Goal: Check status: Check status

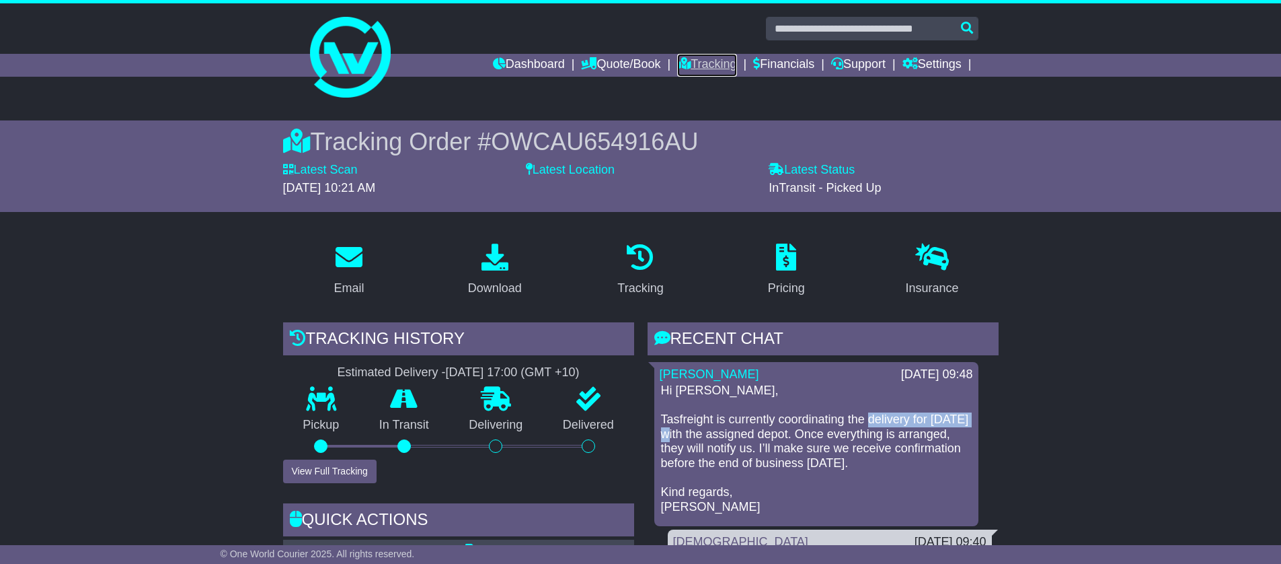
click at [690, 62] on link "Tracking" at bounding box center [706, 65] width 59 height 23
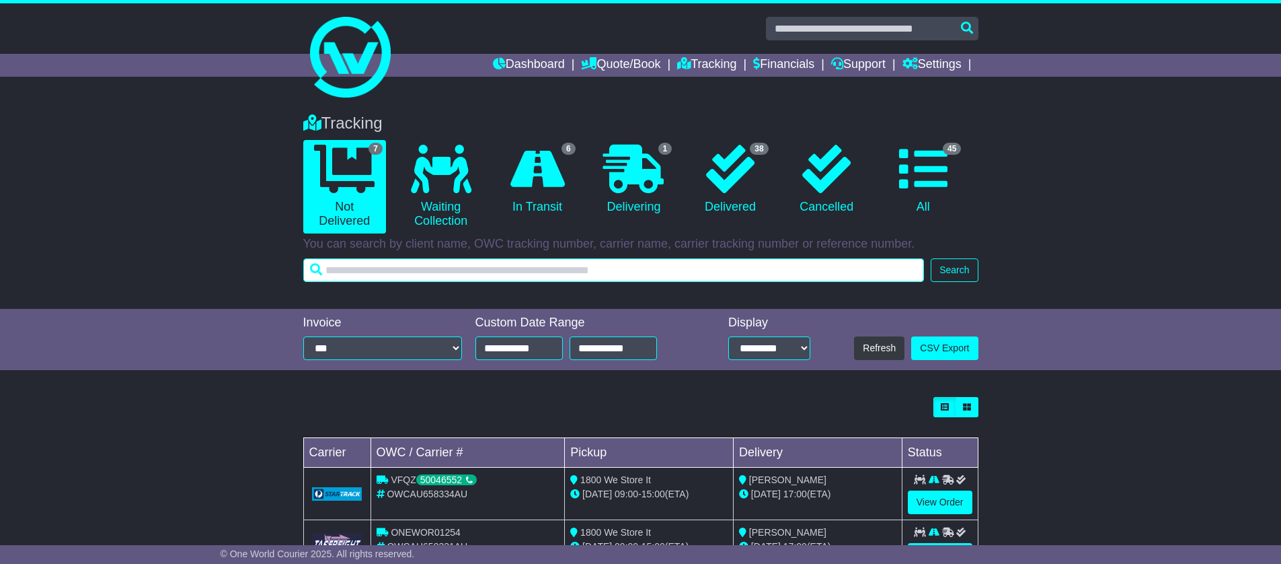
click at [536, 271] on input "text" at bounding box center [613, 270] width 621 height 24
paste input "**********"
type input "**********"
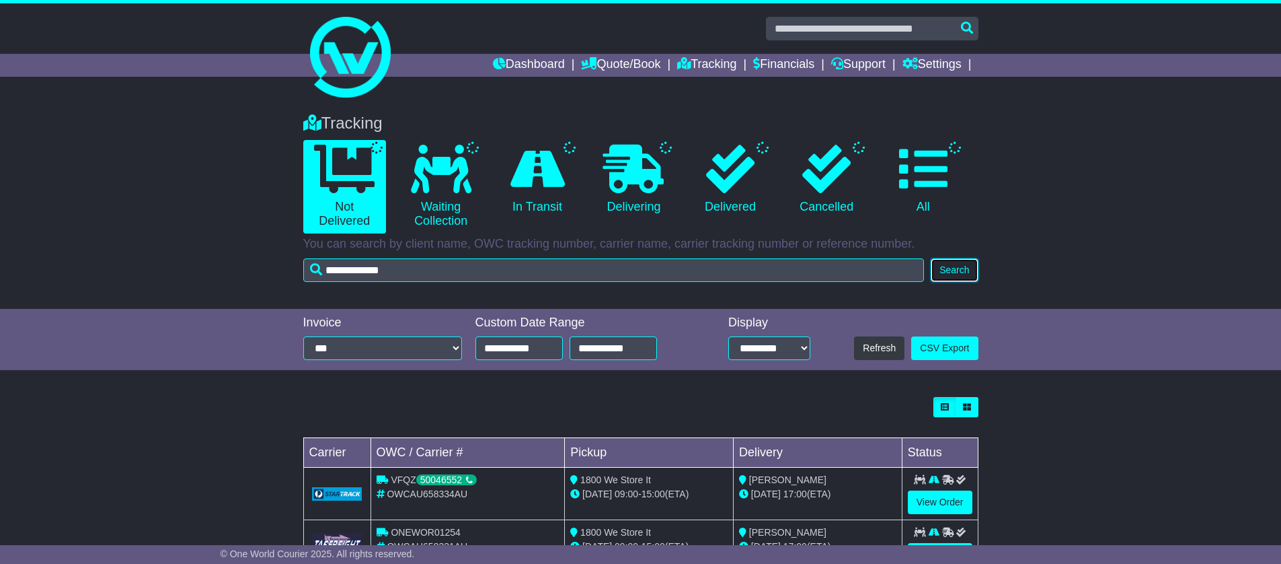
click at [951, 267] on button "Search" at bounding box center [954, 270] width 47 height 24
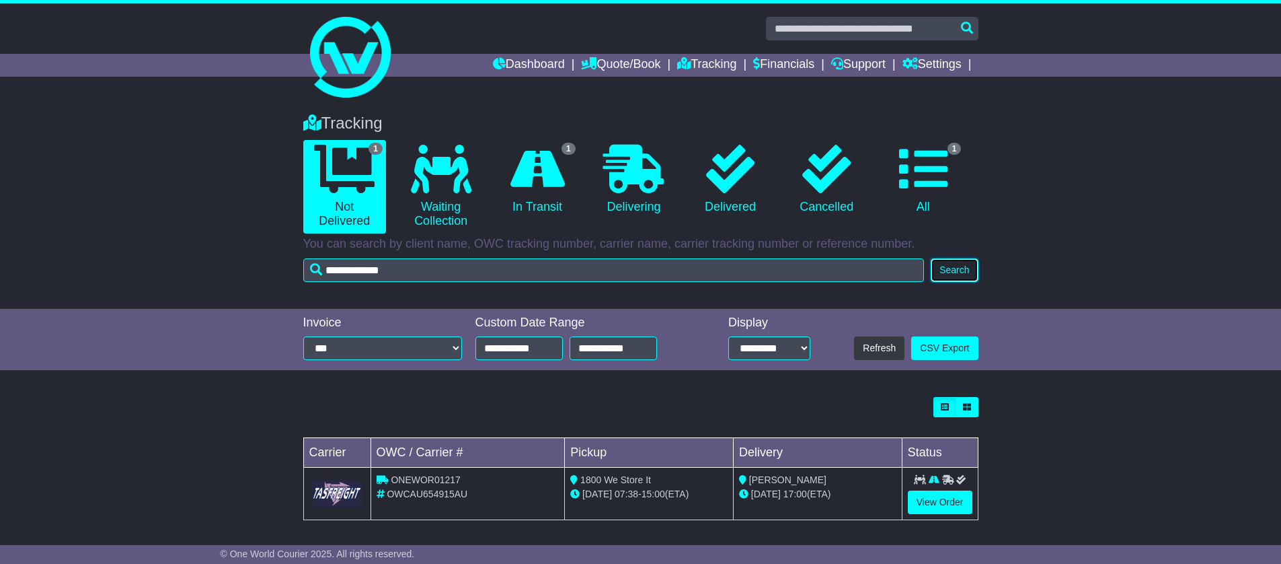
scroll to position [4, 0]
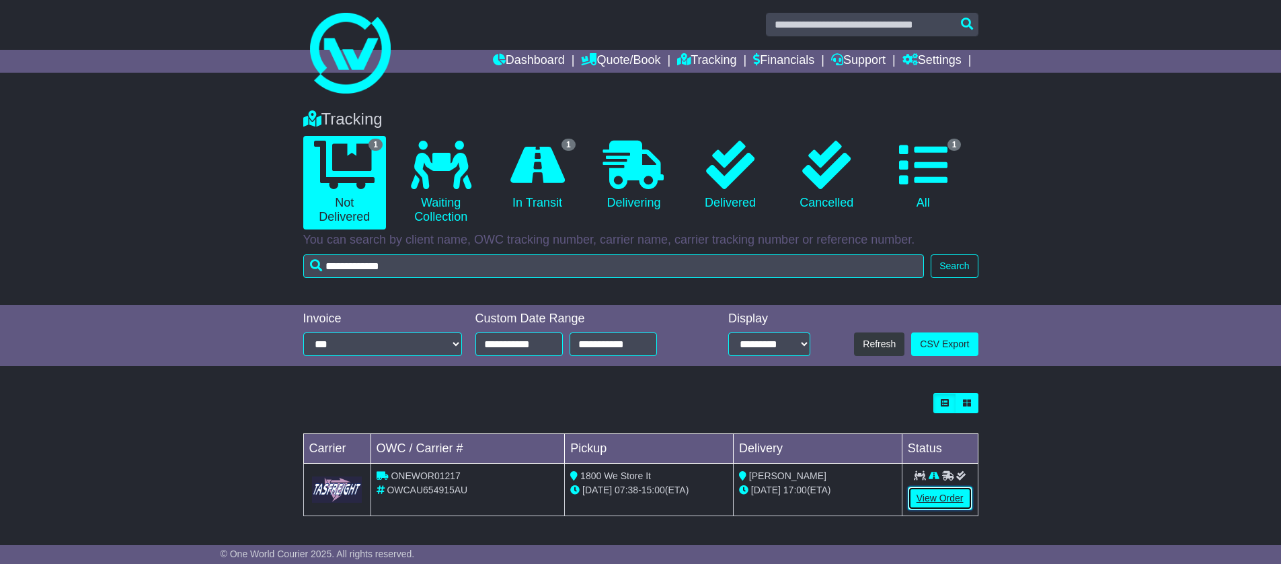
click at [946, 502] on link "View Order" at bounding box center [940, 498] width 65 height 24
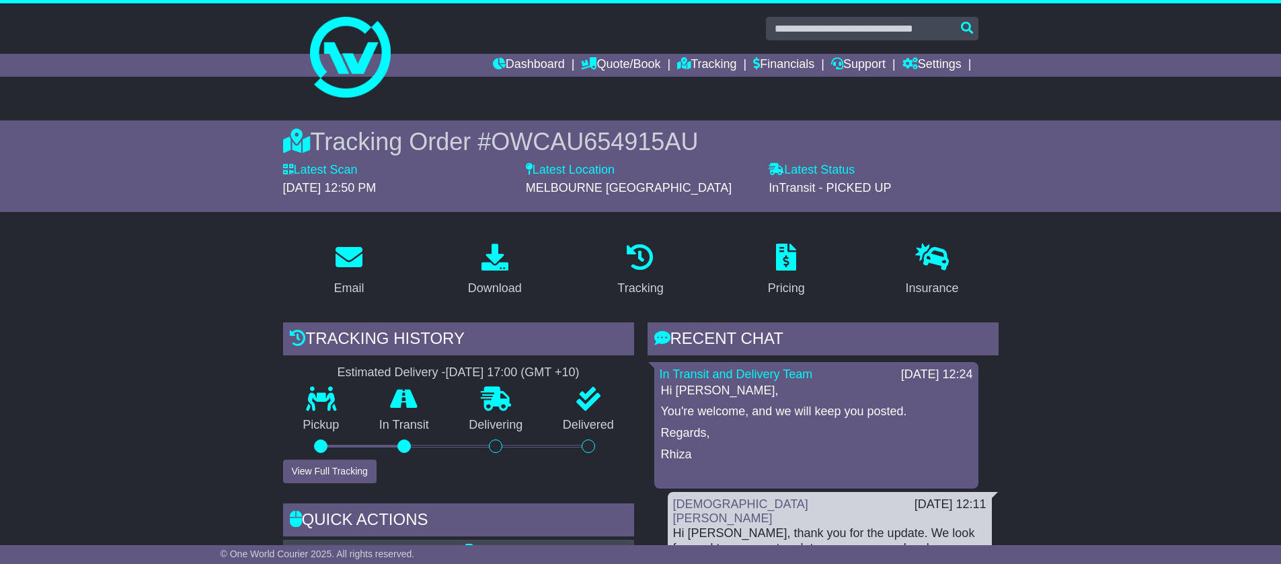
click at [703, 64] on link "Tracking" at bounding box center [706, 65] width 59 height 23
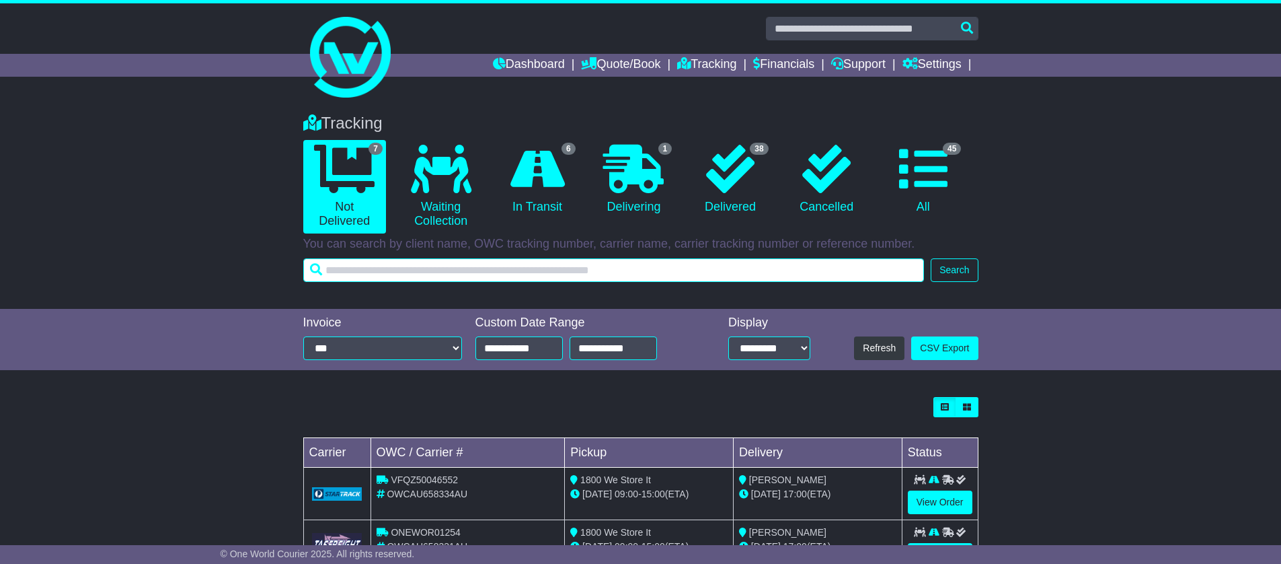
click at [534, 265] on input "text" at bounding box center [613, 270] width 621 height 24
paste input "**********"
type input "**********"
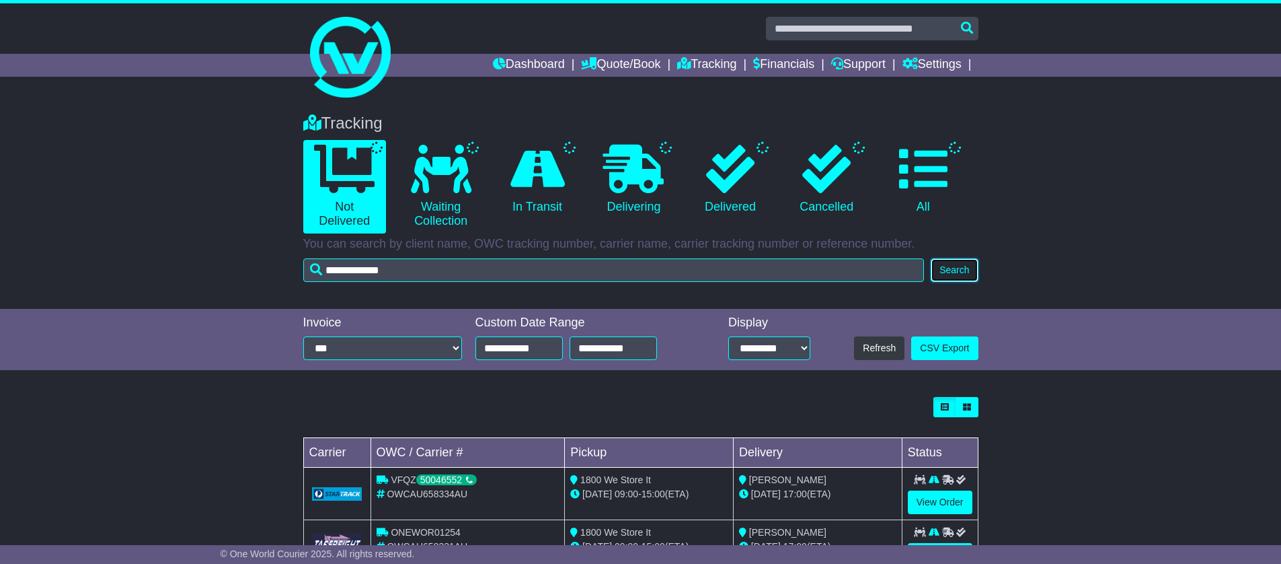
click at [969, 268] on button "Search" at bounding box center [954, 270] width 47 height 24
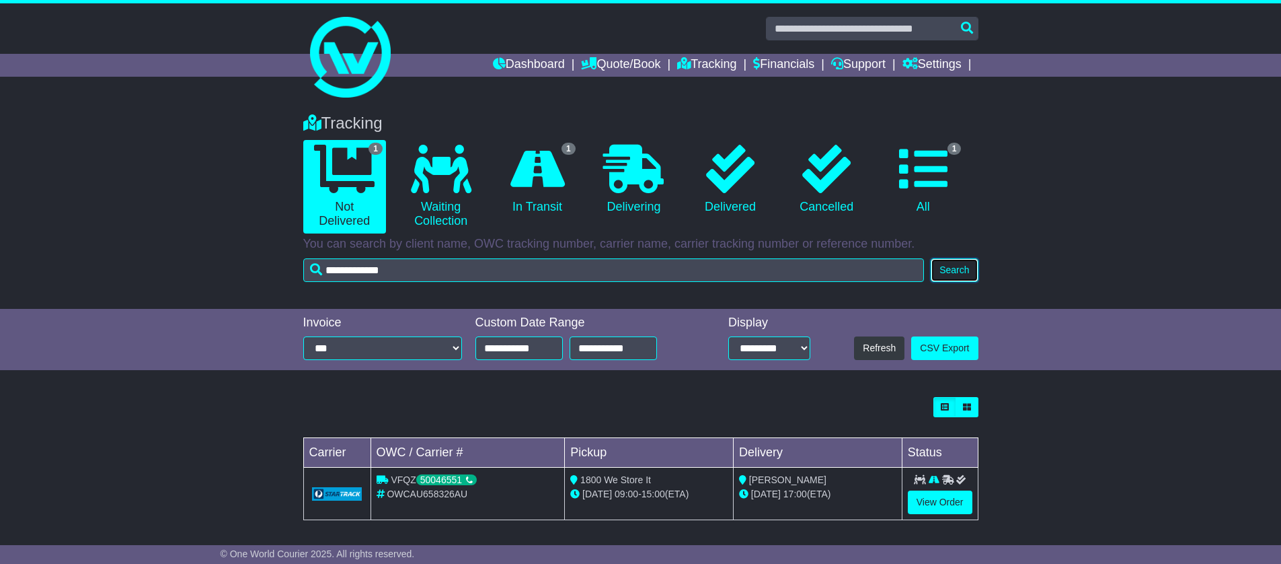
scroll to position [4, 0]
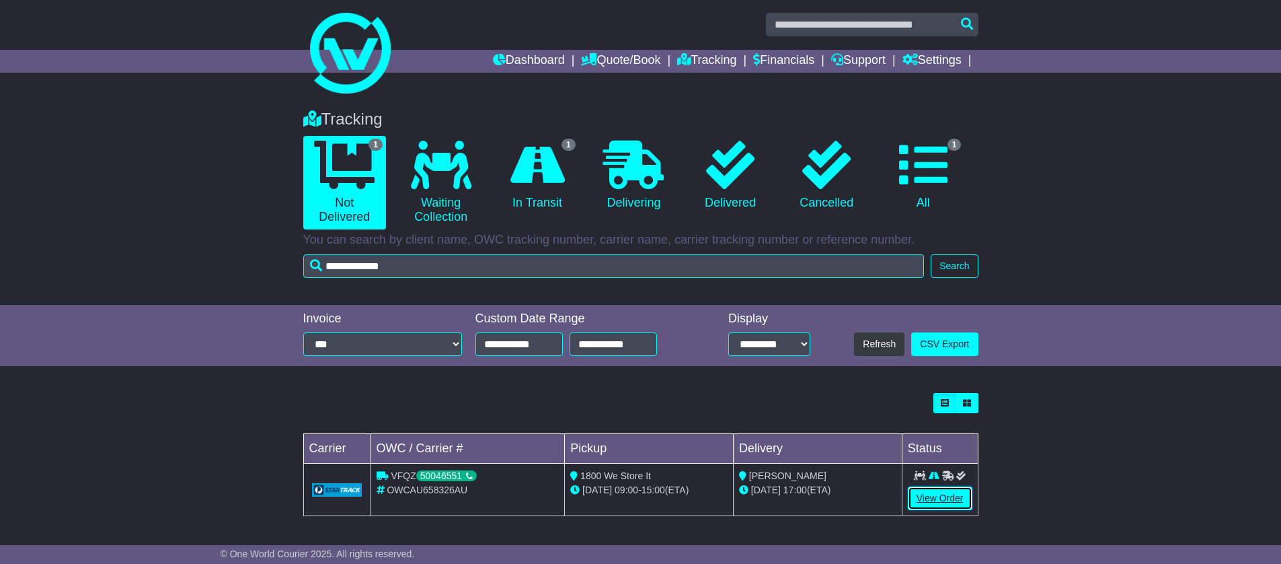
click at [950, 503] on link "View Order" at bounding box center [940, 498] width 65 height 24
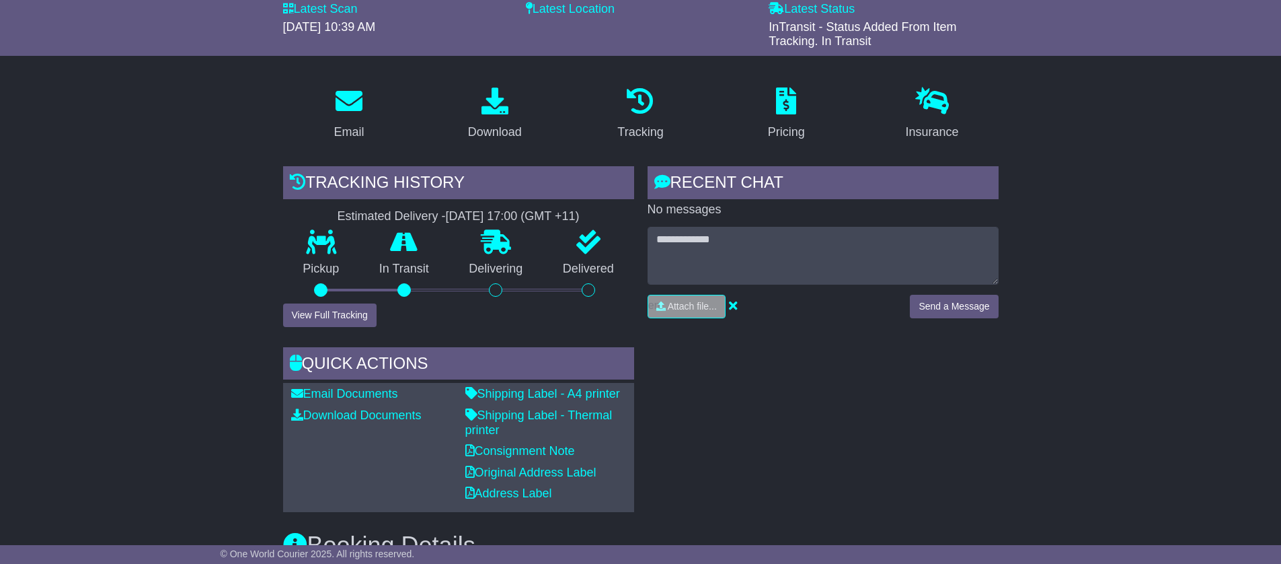
scroll to position [166, 0]
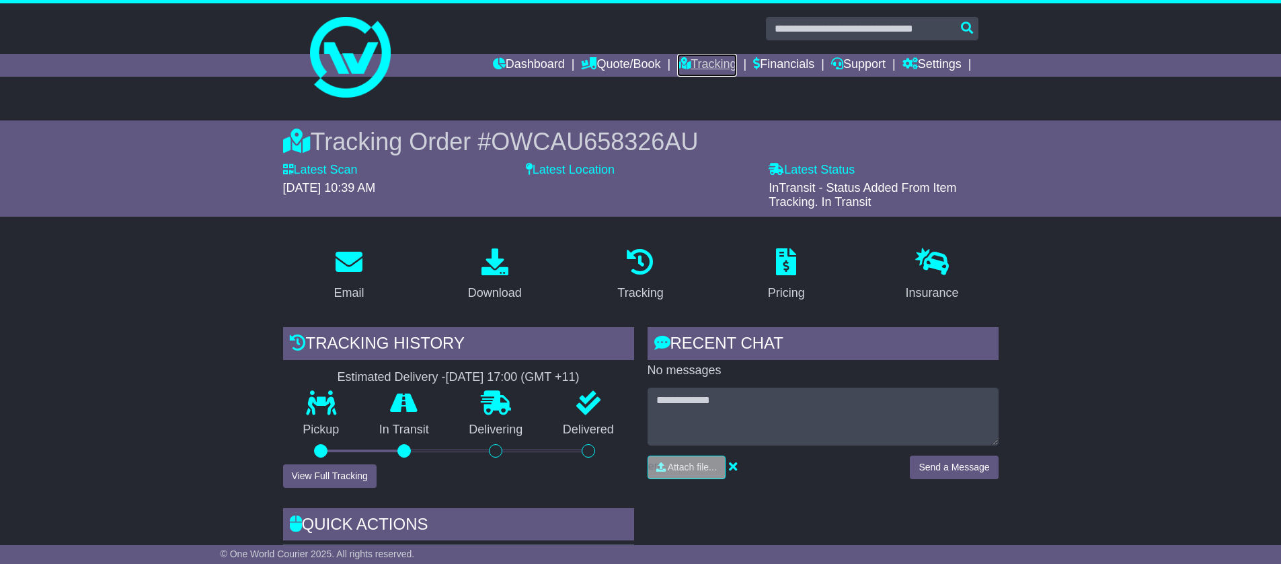
click at [689, 67] on link "Tracking" at bounding box center [706, 65] width 59 height 23
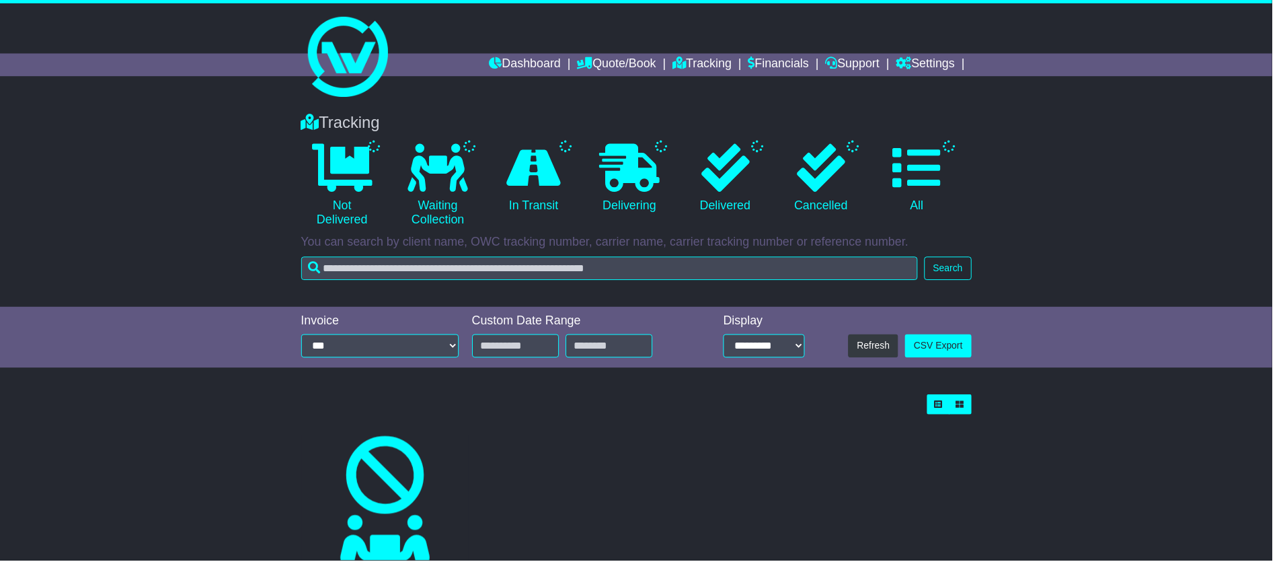
type input "**********"
select select "*"
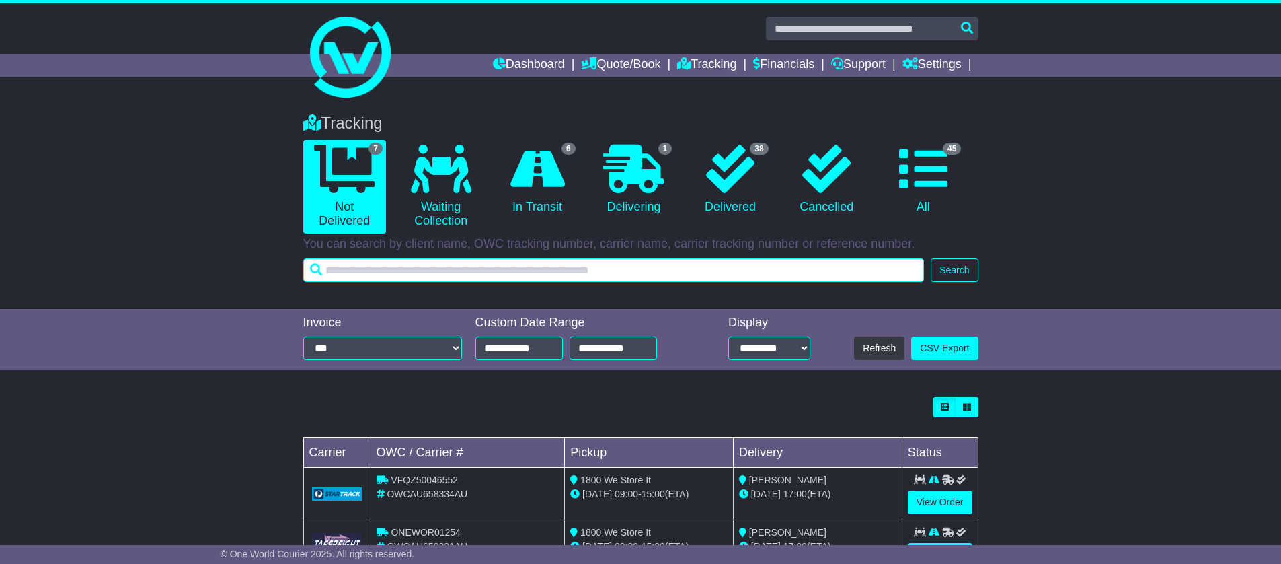
click at [408, 274] on input "text" at bounding box center [613, 270] width 621 height 24
paste input "**********"
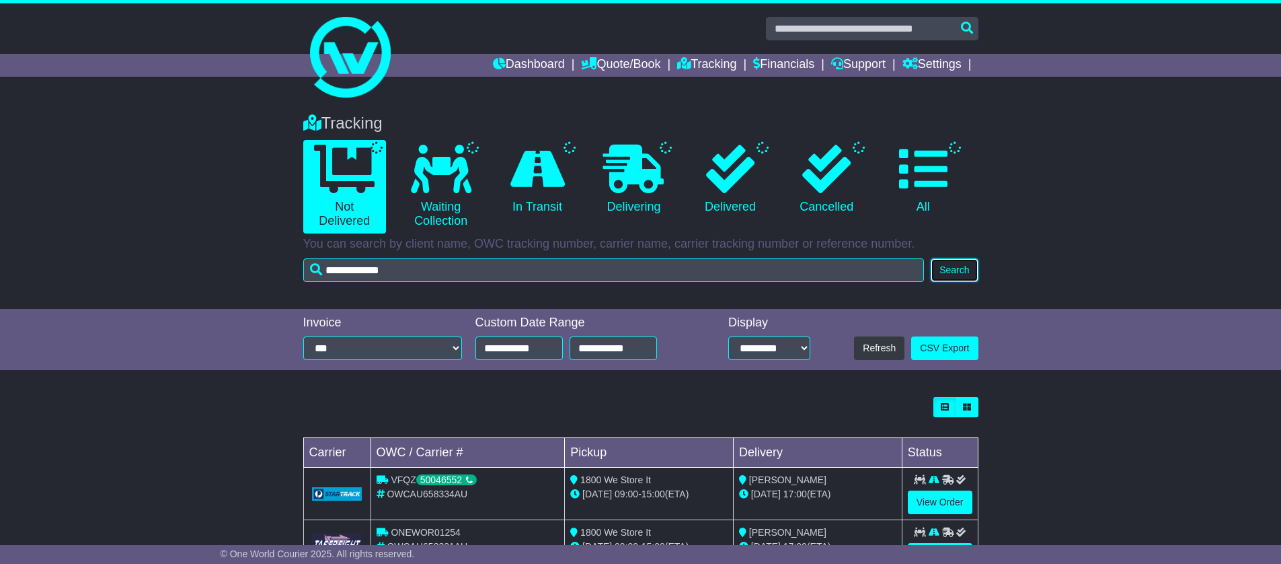
click at [961, 269] on button "Search" at bounding box center [954, 270] width 47 height 24
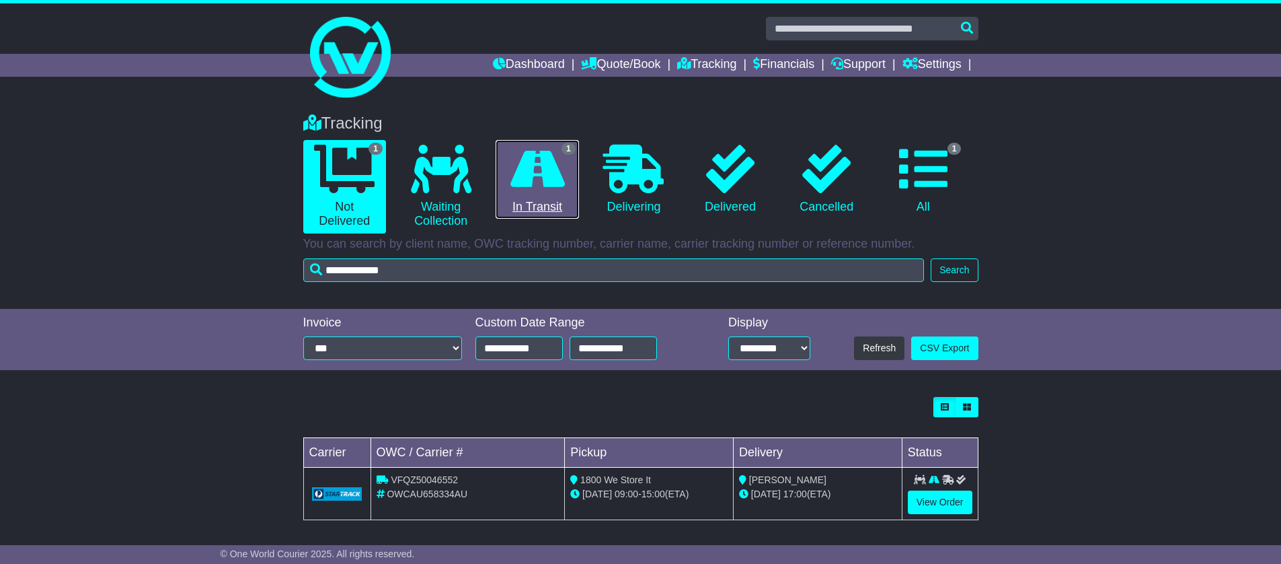
click at [546, 191] on icon at bounding box center [537, 169] width 54 height 48
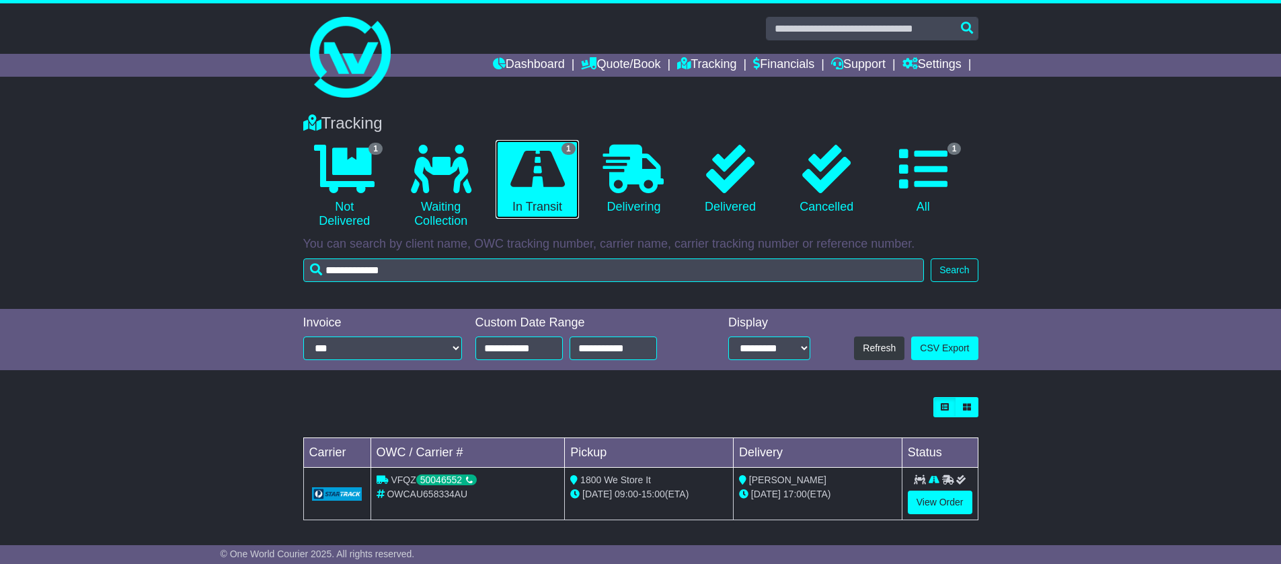
scroll to position [4, 0]
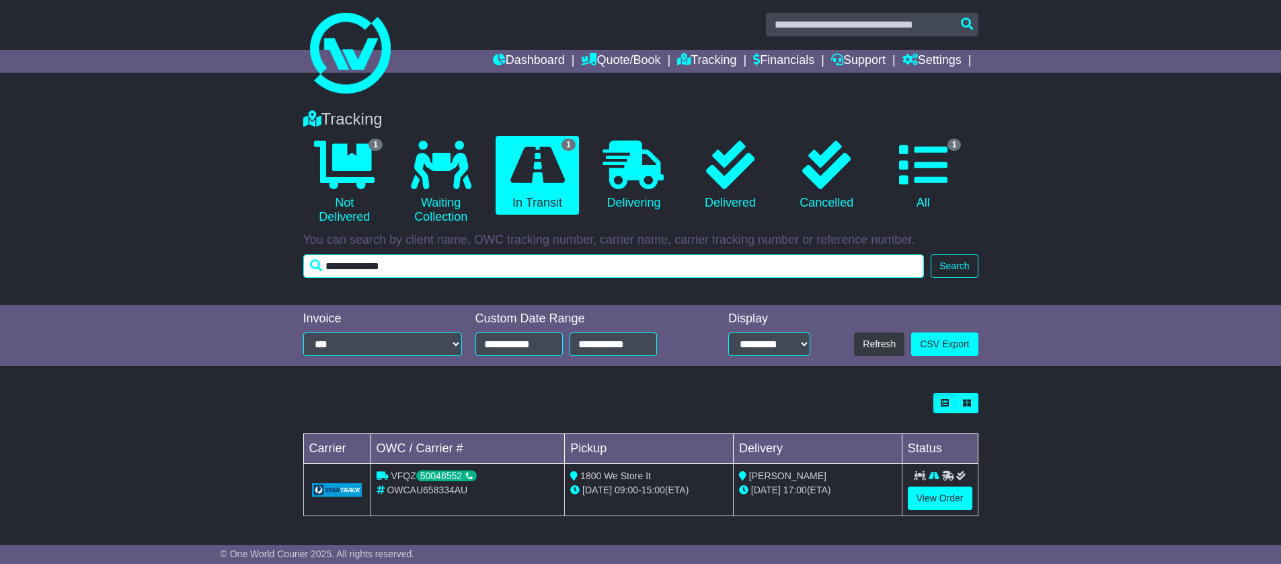
drag, startPoint x: 481, startPoint y: 264, endPoint x: 266, endPoint y: 262, distance: 215.2
click at [266, 262] on div "Tracking 1 Not Delivered 0 Waiting Collection 1 In Transit 0 Delivering 0" at bounding box center [640, 200] width 1281 height 208
paste input "text"
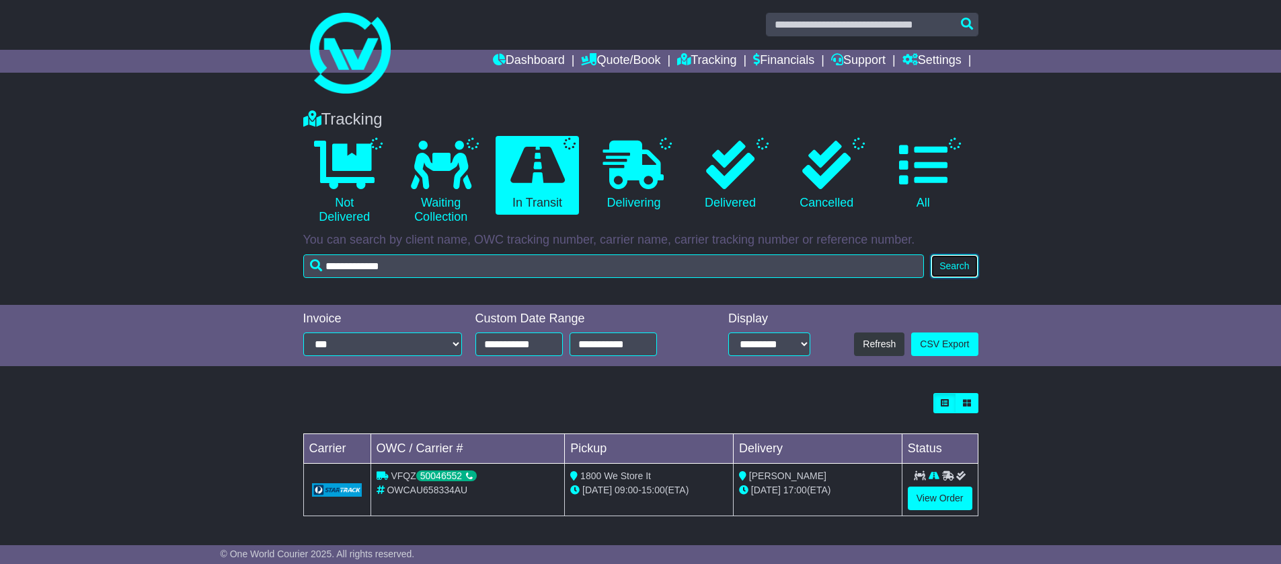
drag, startPoint x: 948, startPoint y: 267, endPoint x: 1030, endPoint y: 278, distance: 82.2
click at [948, 266] on button "Search" at bounding box center [954, 266] width 47 height 24
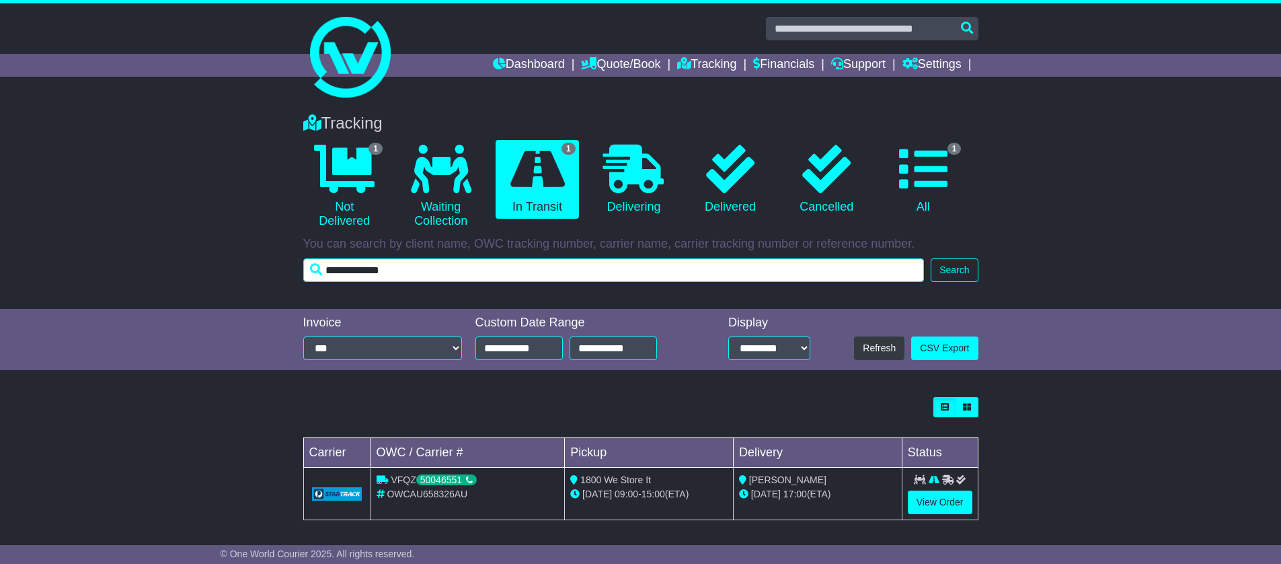
click at [517, 266] on input "**********" at bounding box center [613, 270] width 621 height 24
paste input "**********"
drag, startPoint x: 562, startPoint y: 272, endPoint x: 239, endPoint y: 264, distance: 322.9
click at [239, 264] on div "Tracking 1 Not Delivered 0 Waiting Collection 1 In Transit 0 Delivering 0" at bounding box center [640, 204] width 1281 height 208
paste input "text"
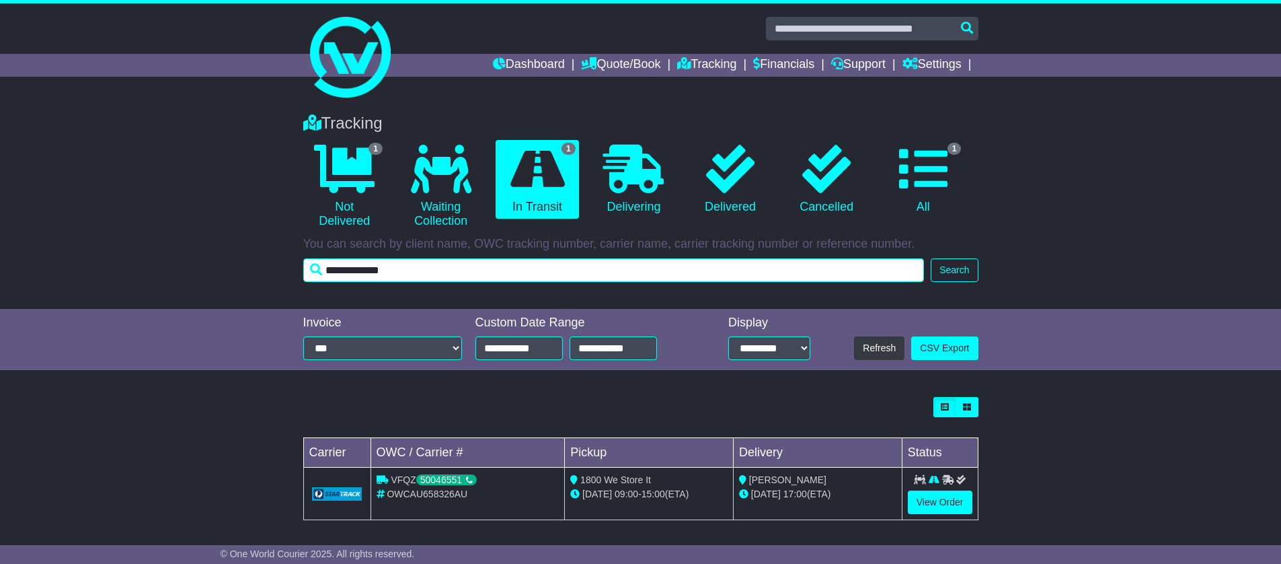
type input "**********"
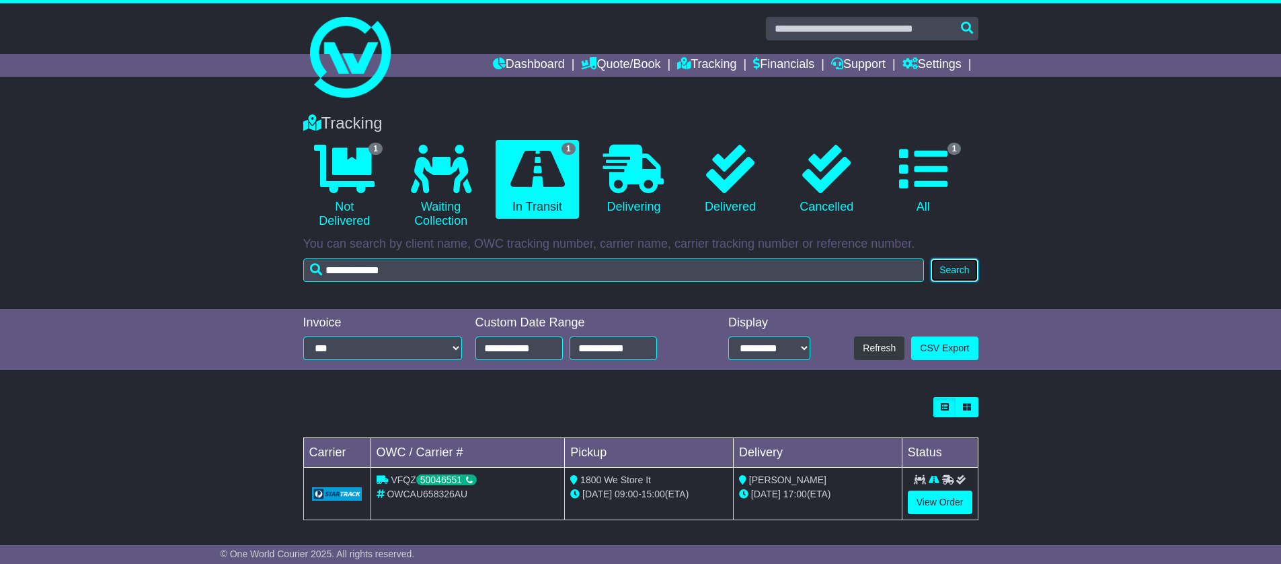
click at [978, 270] on button "Search" at bounding box center [954, 270] width 47 height 24
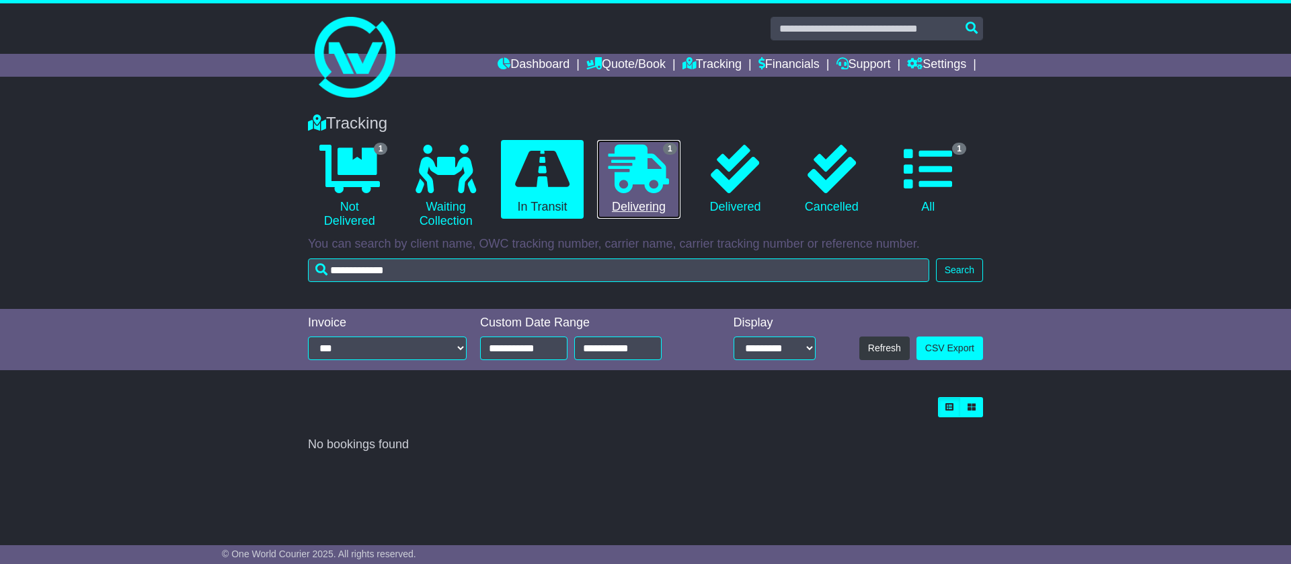
click at [648, 190] on icon at bounding box center [639, 169] width 61 height 48
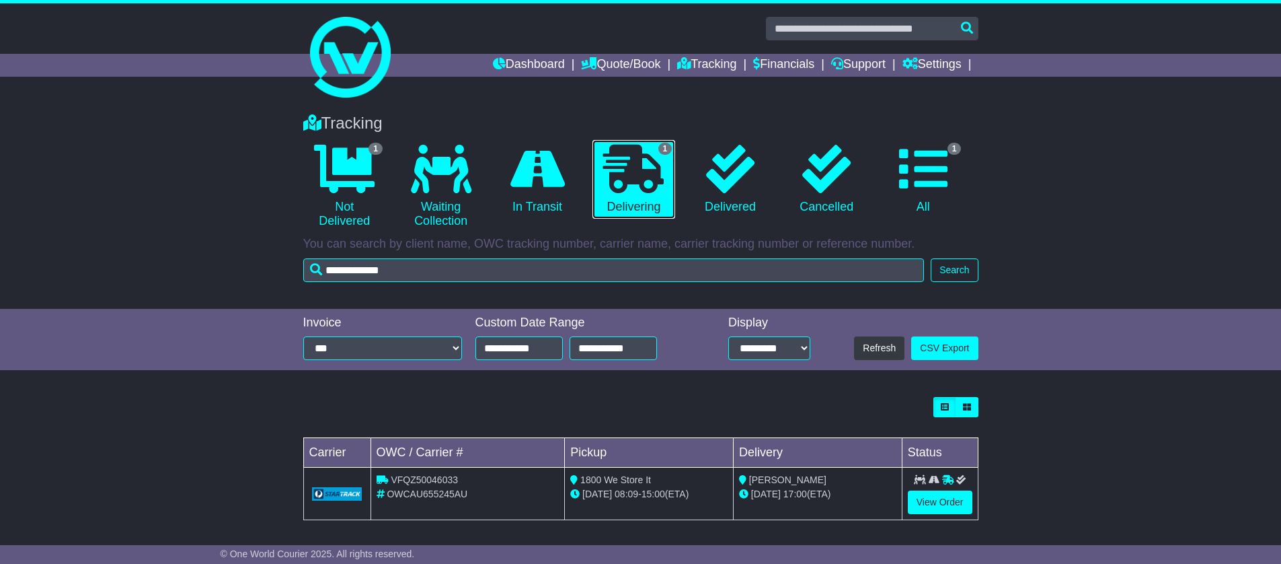
scroll to position [4, 0]
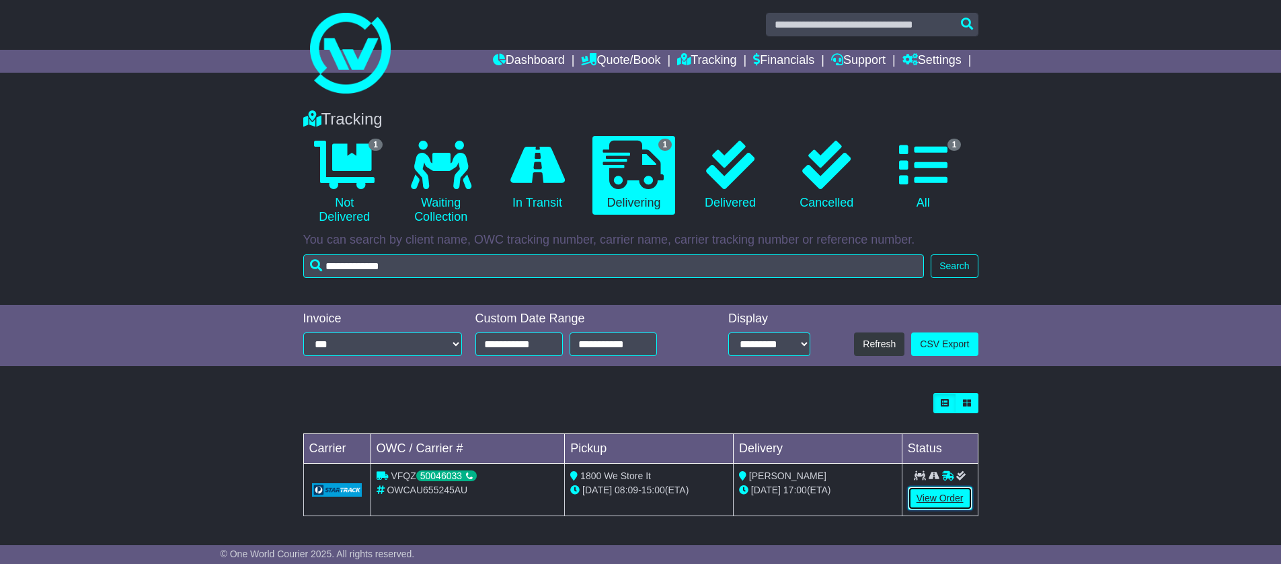
click at [932, 503] on link "View Order" at bounding box center [940, 498] width 65 height 24
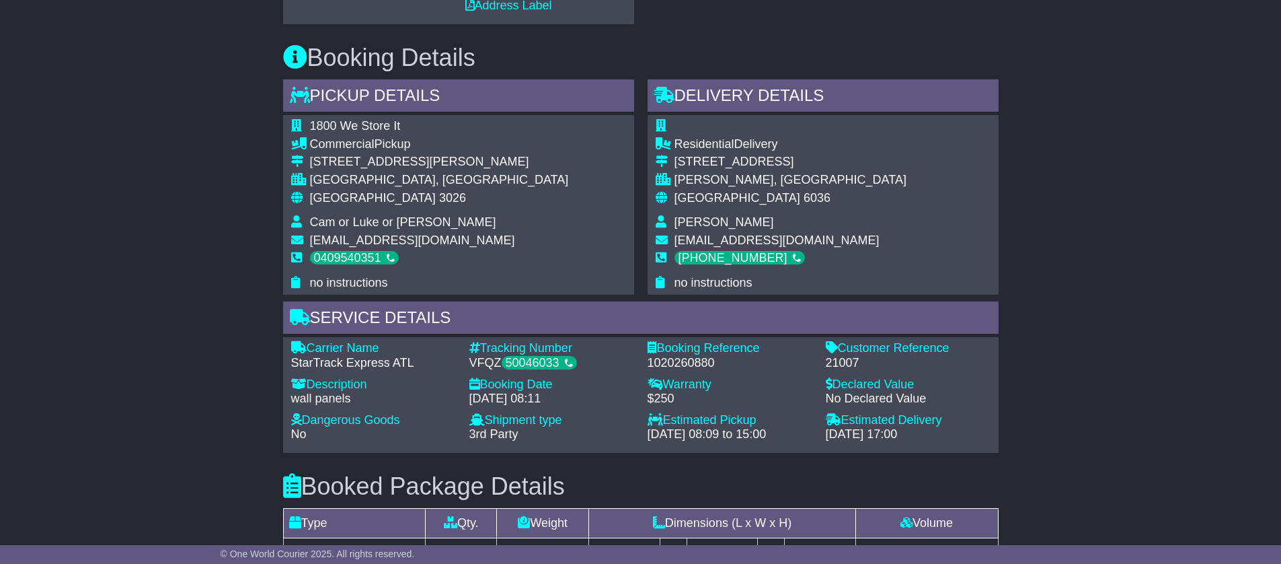
scroll to position [677, 0]
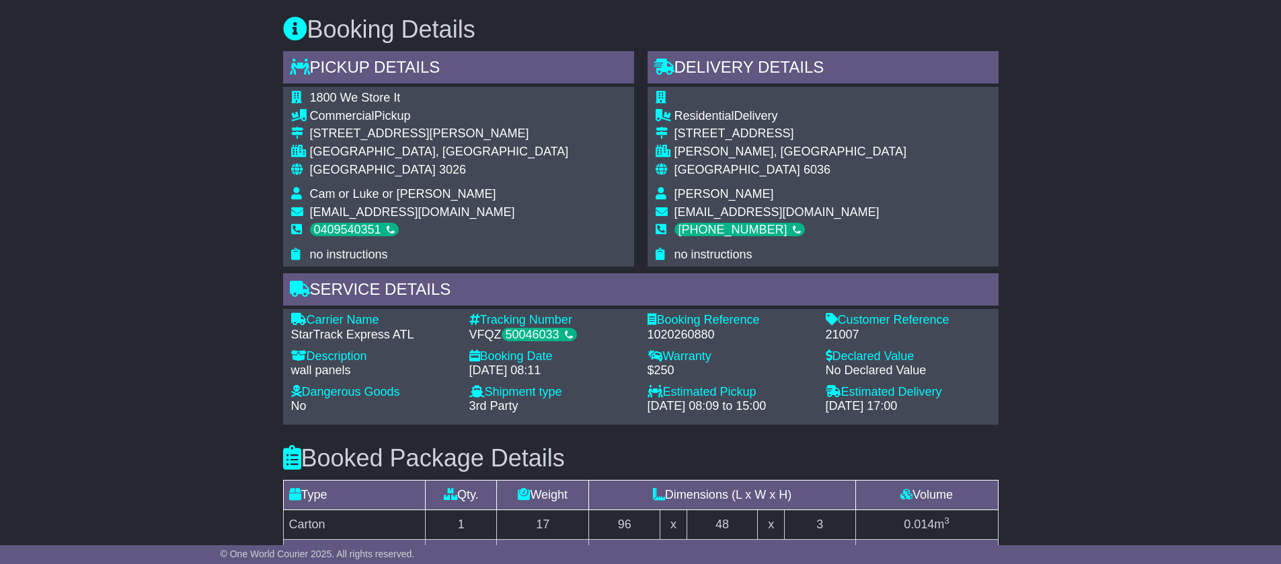
click at [892, 408] on div "15 Oct 2025 - 17:00" at bounding box center [908, 406] width 165 height 15
drag, startPoint x: 892, startPoint y: 408, endPoint x: 828, endPoint y: 408, distance: 64.6
click at [828, 408] on div "15 Oct 2025 - 17:00" at bounding box center [908, 406] width 165 height 15
copy div "15 Oct 2025"
click at [834, 225] on div "Residential Delivery 3 Woodstock Way BUTLER, WA Australia 6036 Mark Cooper mkco…" at bounding box center [823, 176] width 351 height 179
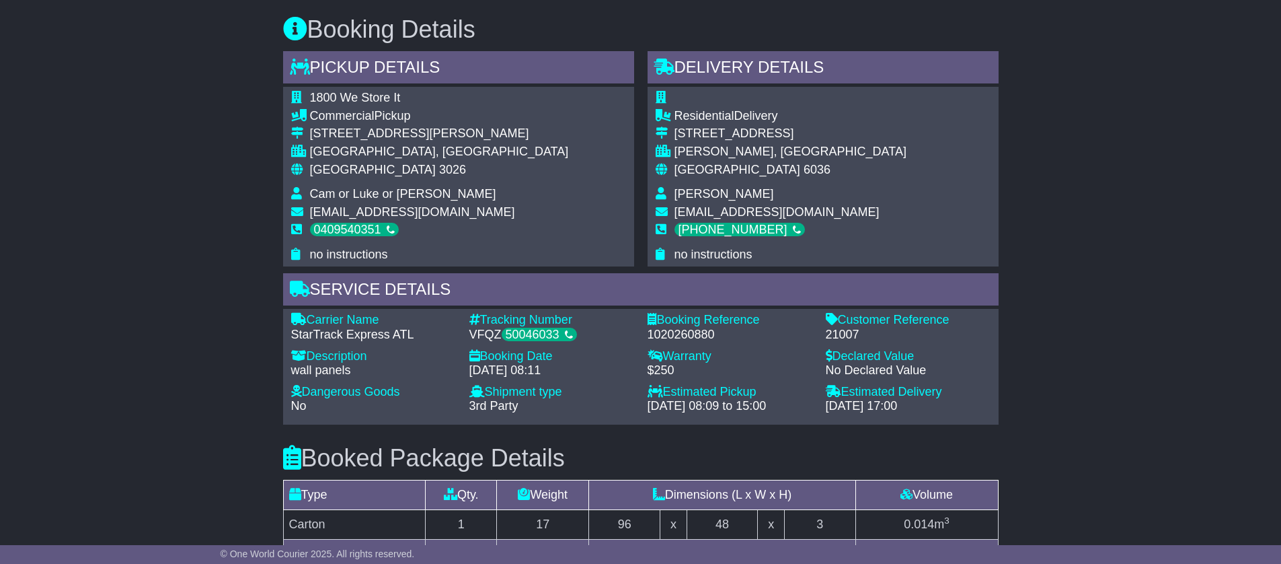
scroll to position [0, 0]
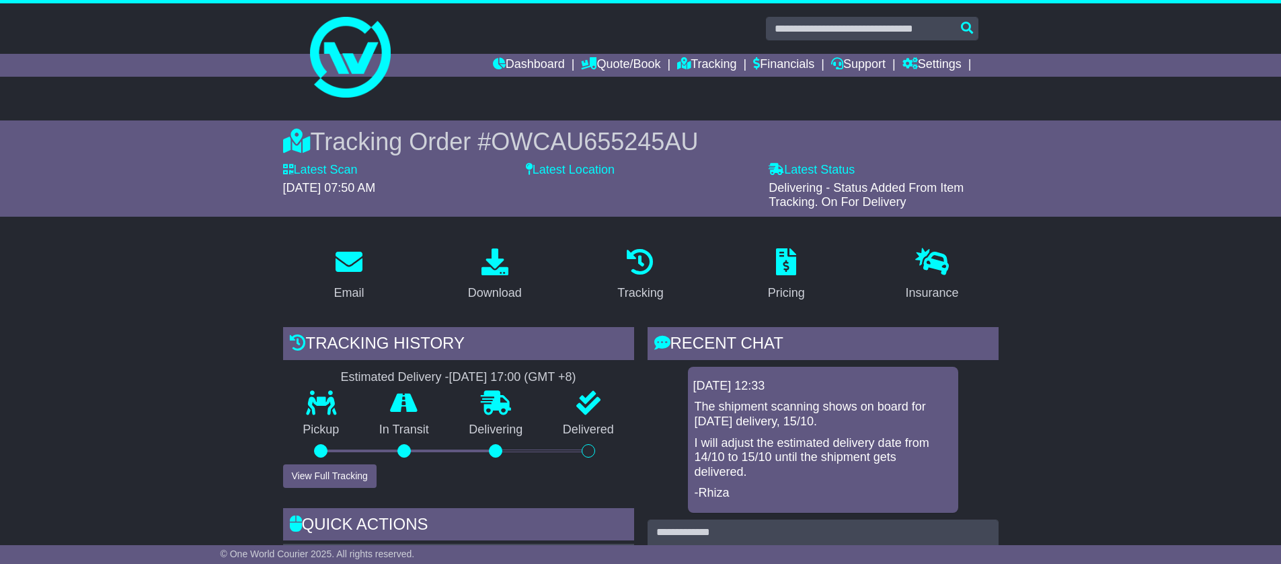
click at [658, 143] on span "OWCAU655245AU" at bounding box center [594, 142] width 207 height 28
drag, startPoint x: 683, startPoint y: 139, endPoint x: 491, endPoint y: 141, distance: 191.7
click at [491, 141] on div "Tracking Order # OWCAU655245AU" at bounding box center [641, 141] width 716 height 29
copy span "OWCAU655245AU"
click at [706, 62] on link "Tracking" at bounding box center [706, 65] width 59 height 23
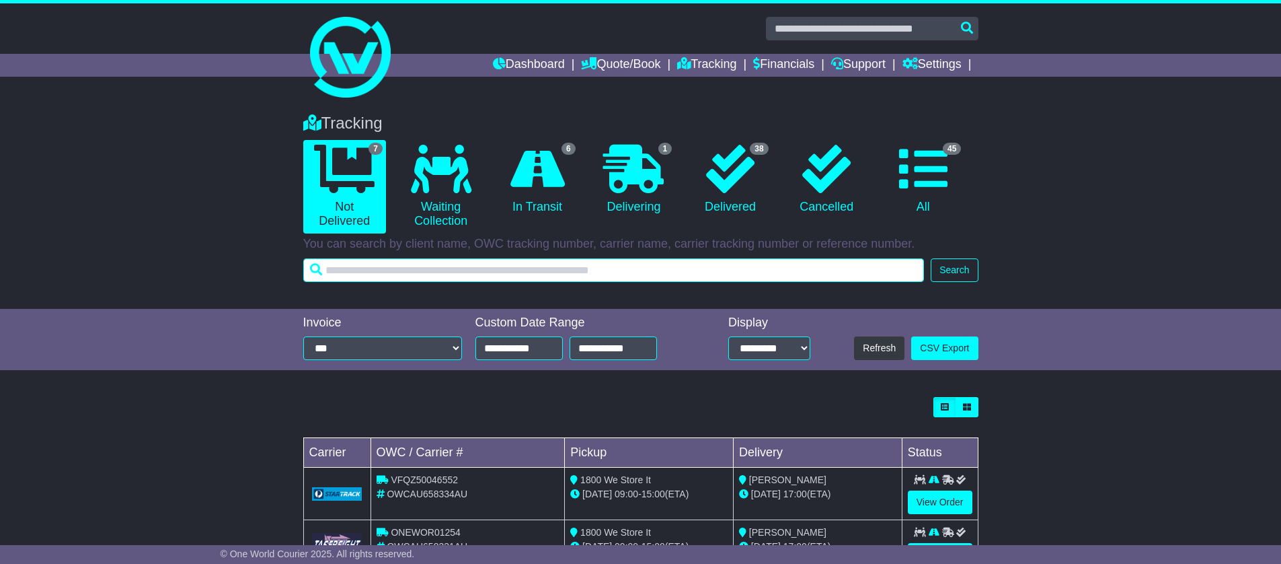
click at [420, 277] on input "text" at bounding box center [613, 270] width 621 height 24
paste input "**********"
type input "**********"
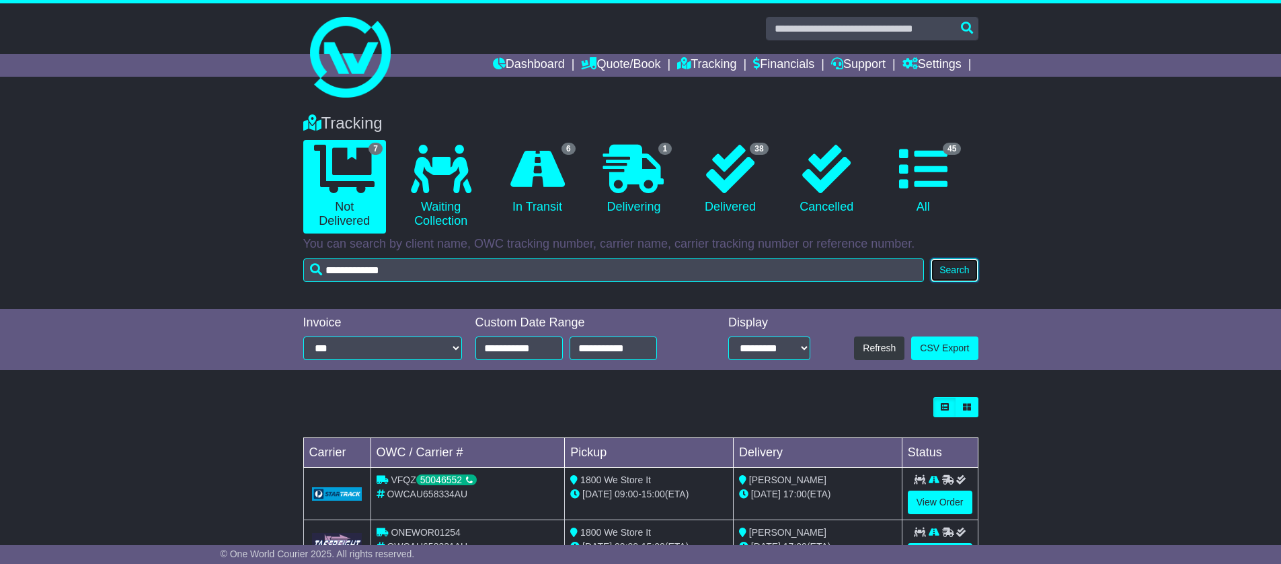
click at [962, 269] on button "Search" at bounding box center [954, 270] width 47 height 24
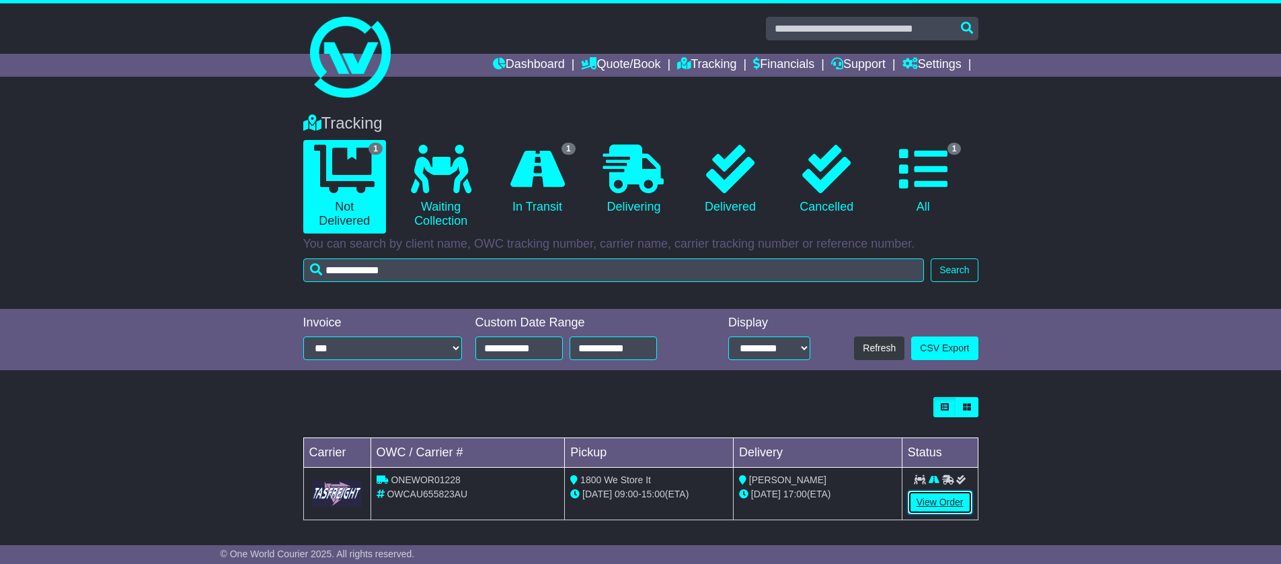
click at [942, 505] on link "View Order" at bounding box center [940, 502] width 65 height 24
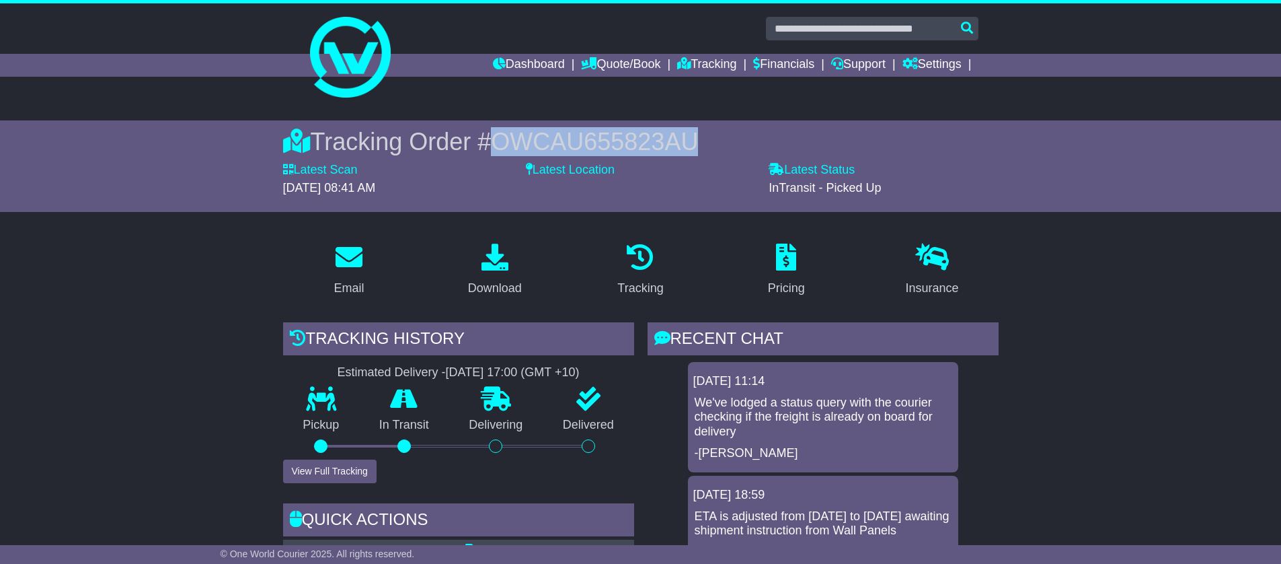
drag, startPoint x: 486, startPoint y: 141, endPoint x: 698, endPoint y: 134, distance: 212.6
click at [698, 134] on div "Tracking Order # OWCAU655823AU" at bounding box center [641, 141] width 716 height 29
copy span "OWCAU655823AU"
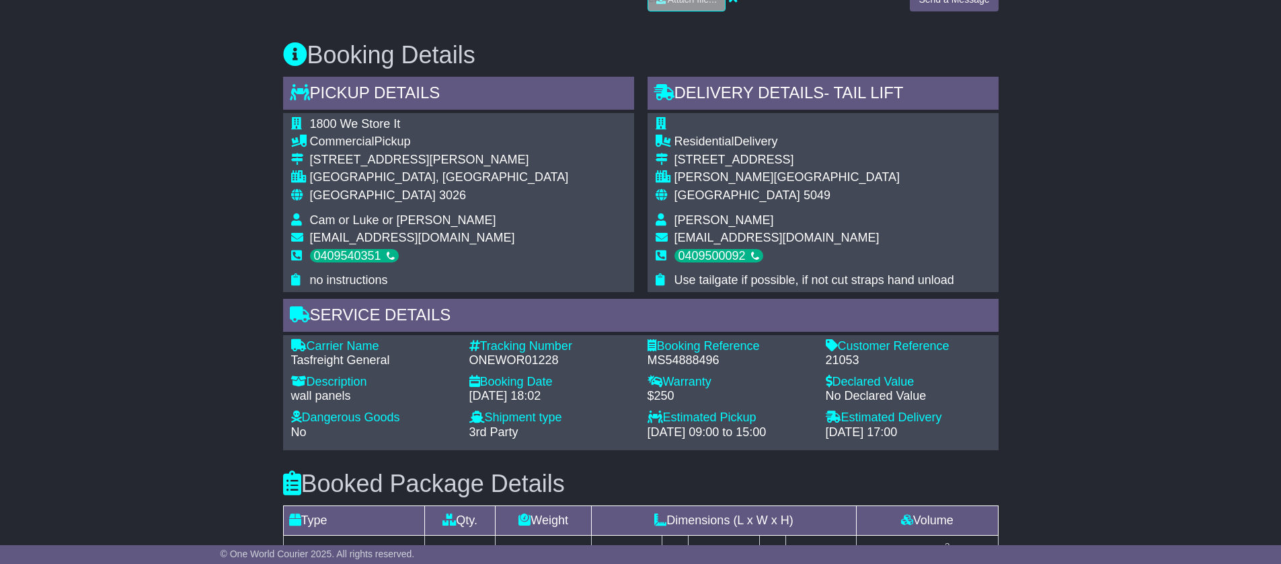
scroll to position [794, 0]
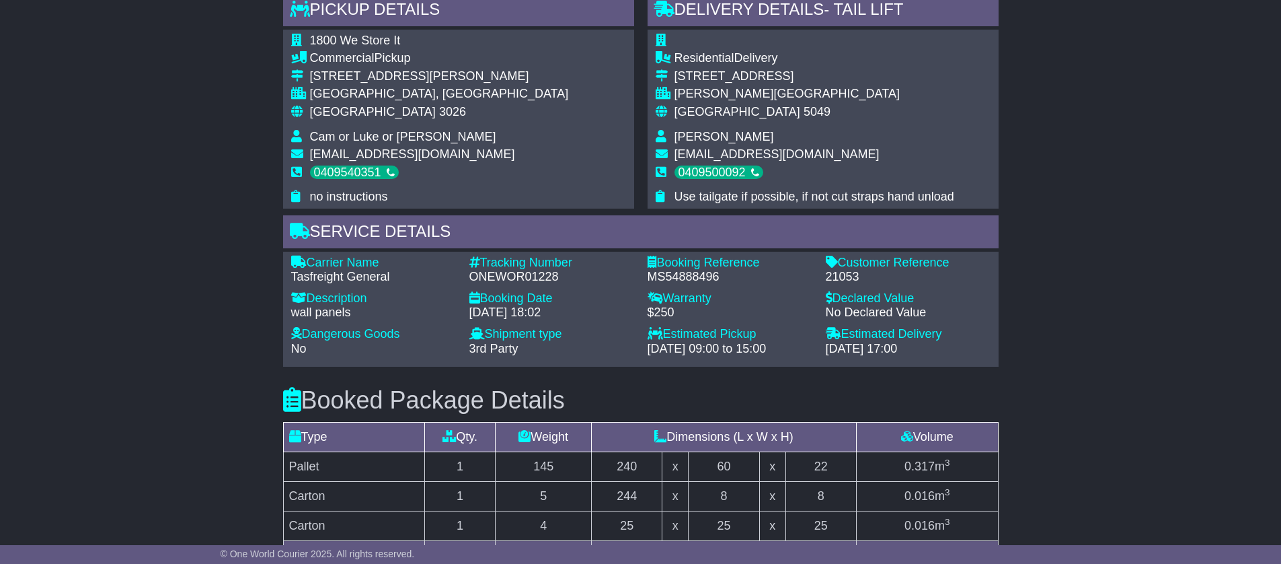
click at [847, 354] on div "[DATE] 17:00" at bounding box center [908, 349] width 165 height 15
drag, startPoint x: 827, startPoint y: 351, endPoint x: 891, endPoint y: 349, distance: 63.9
click at [891, 349] on div "16 Oct 2025 - 17:00" at bounding box center [908, 349] width 165 height 15
copy div "16 Oct 2025"
click at [156, 257] on div "Email Download Tracking Pricing Insurance" at bounding box center [640, 188] width 1281 height 1500
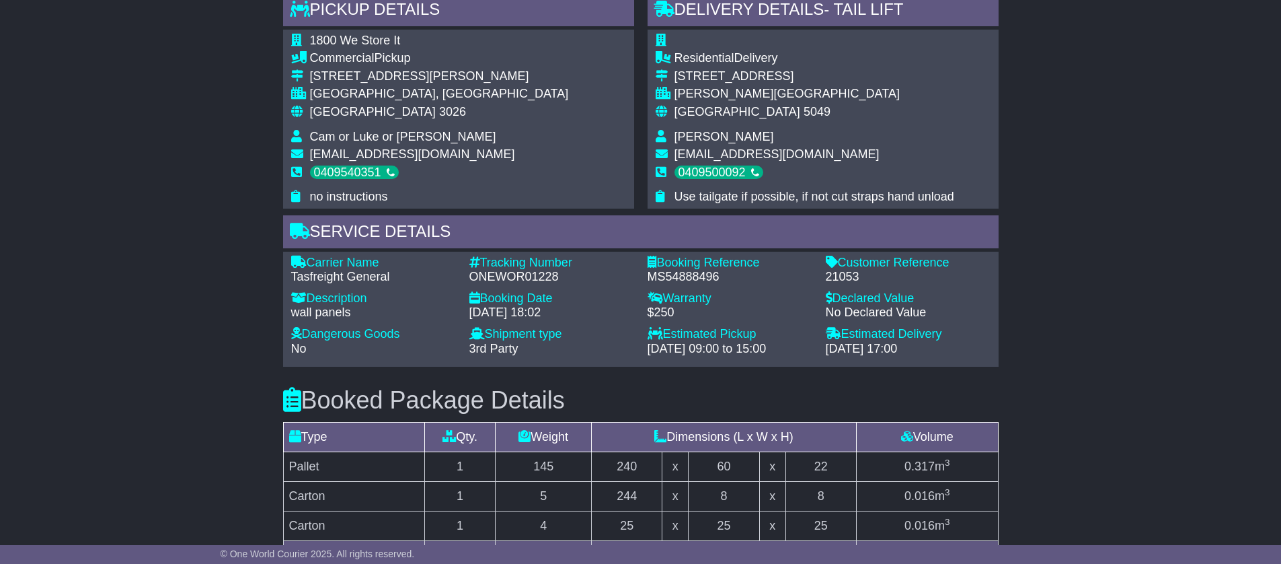
scroll to position [0, 0]
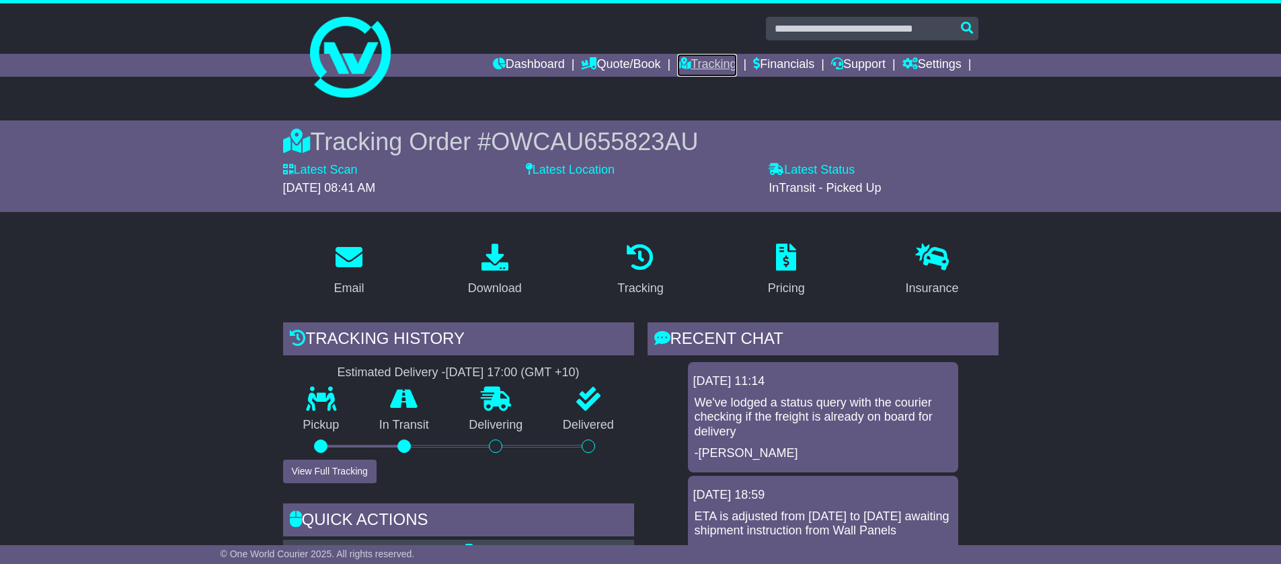
click at [699, 67] on link "Tracking" at bounding box center [706, 65] width 59 height 23
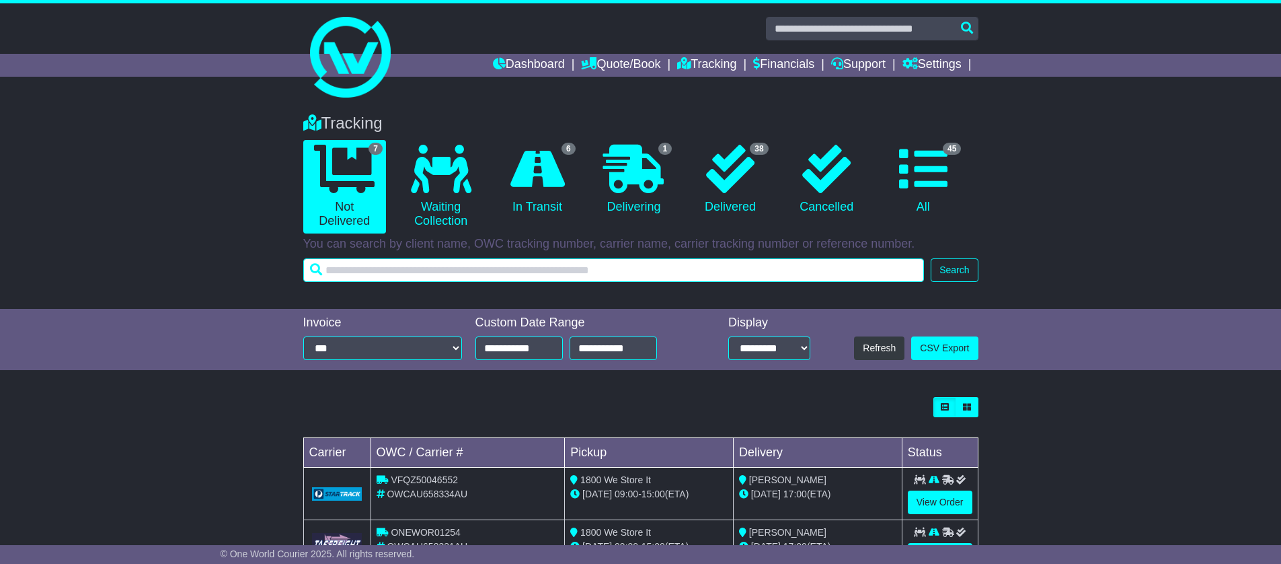
click at [576, 273] on input "text" at bounding box center [613, 270] width 621 height 24
paste input "**********"
type input "**********"
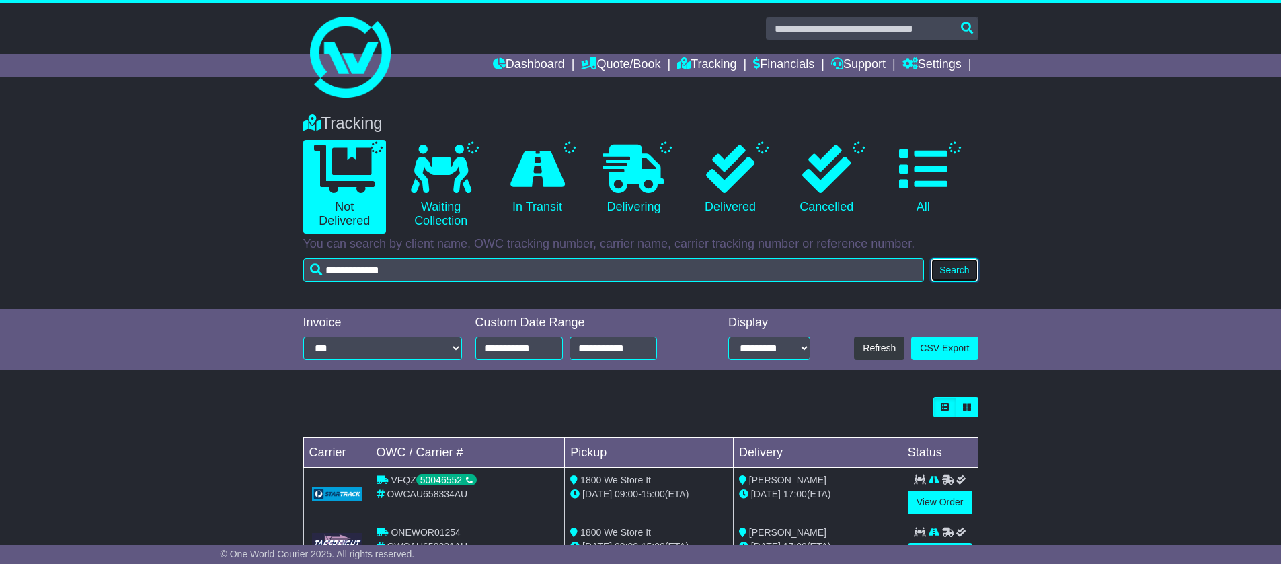
click at [951, 268] on button "Search" at bounding box center [954, 270] width 47 height 24
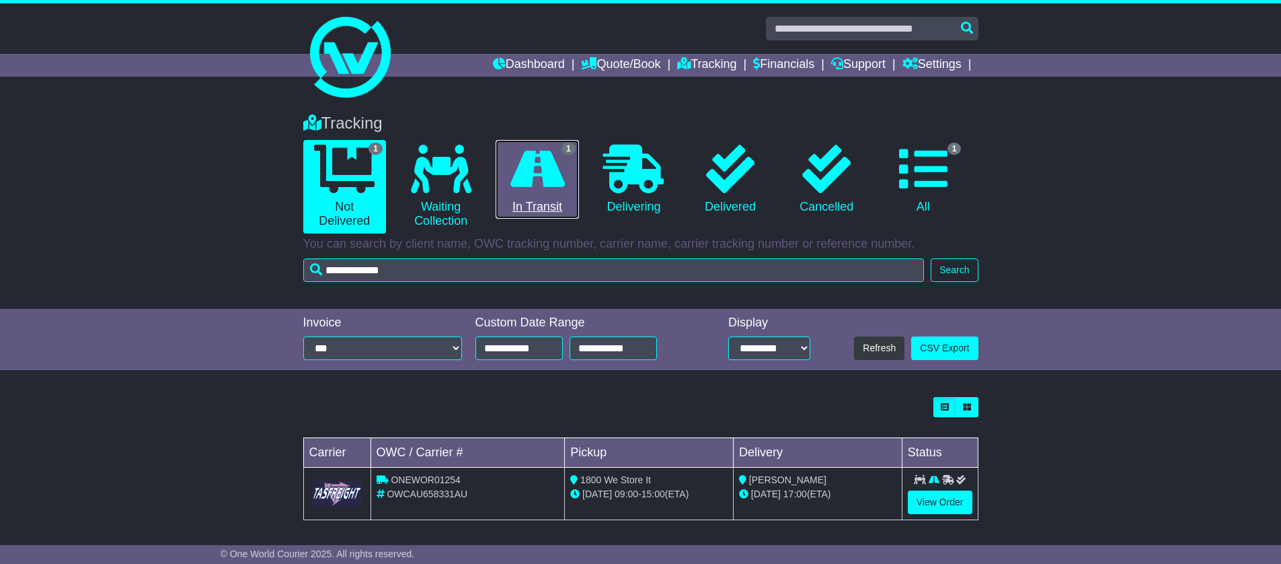
click at [553, 174] on icon at bounding box center [537, 169] width 54 height 48
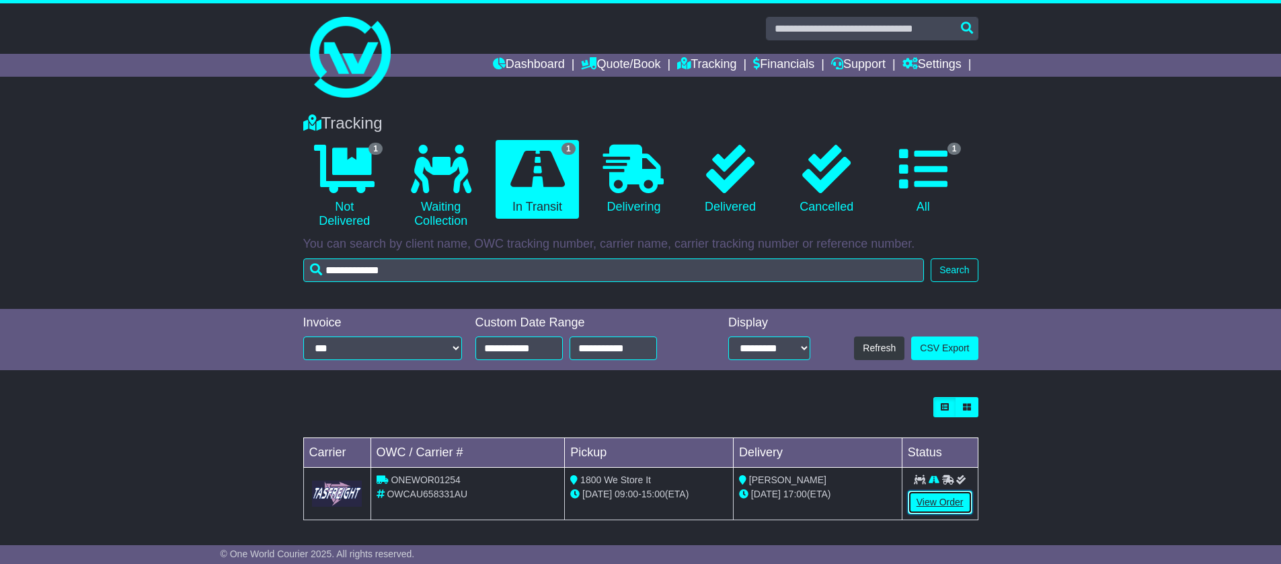
click at [945, 508] on link "View Order" at bounding box center [940, 502] width 65 height 24
